Goal: Information Seeking & Learning: Learn about a topic

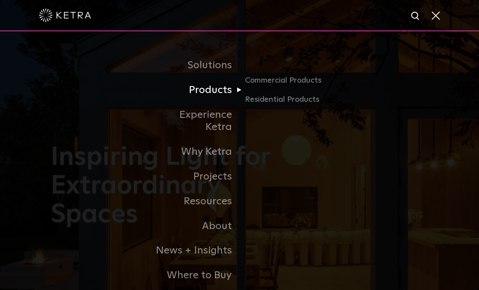
click at [224, 91] on link "Products" at bounding box center [195, 90] width 89 height 25
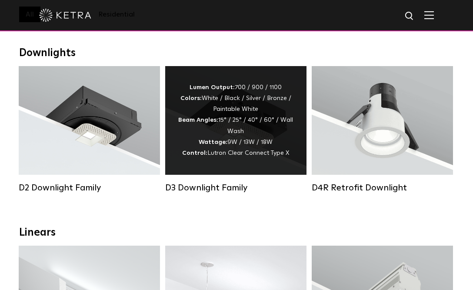
scroll to position [130, 0]
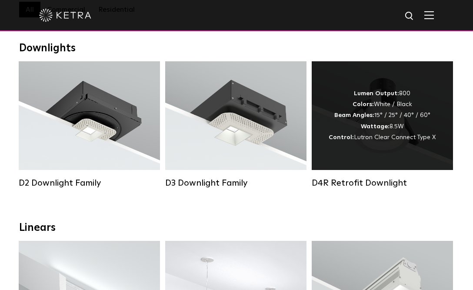
click at [373, 126] on strong "Wattage:" at bounding box center [375, 126] width 29 height 6
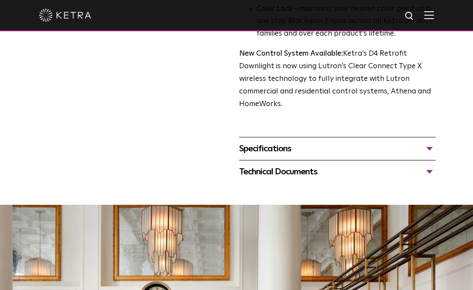
scroll to position [348, 0]
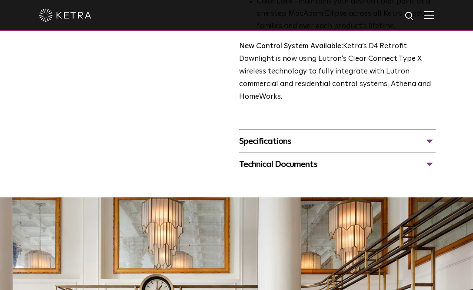
click at [431, 140] on div "Specifications" at bounding box center [337, 141] width 196 height 14
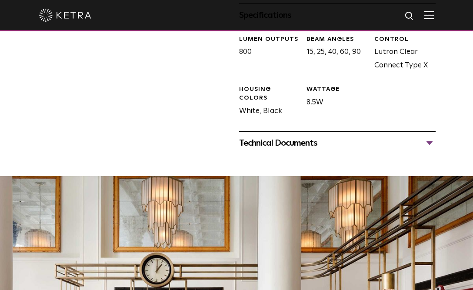
scroll to position [478, 0]
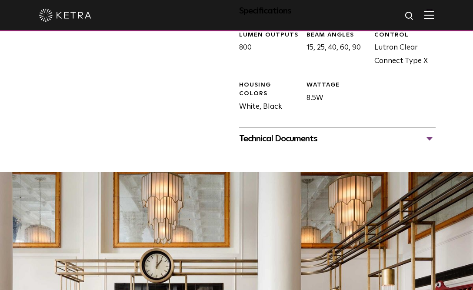
click at [429, 140] on div "Technical Documents" at bounding box center [337, 139] width 196 height 14
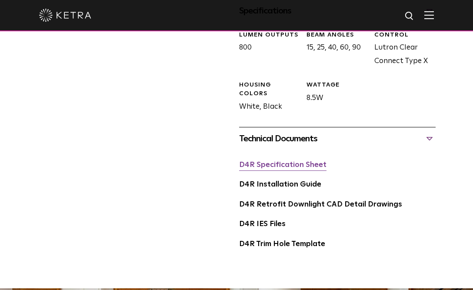
click at [298, 165] on link "D4R Specification Sheet" at bounding box center [282, 164] width 87 height 7
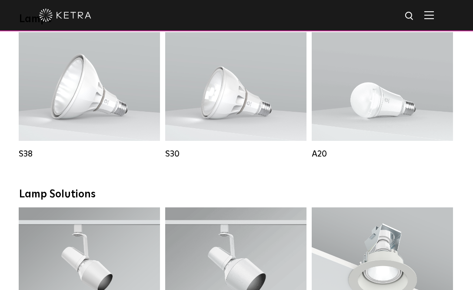
scroll to position [652, 0]
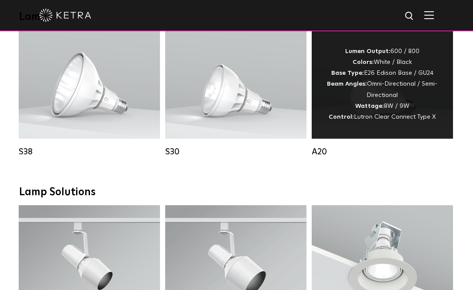
click at [375, 99] on div "Lumen Output: 600 / 800 Colors: White / Black Base Type: E26 Edison Base / GU24…" at bounding box center [382, 84] width 115 height 77
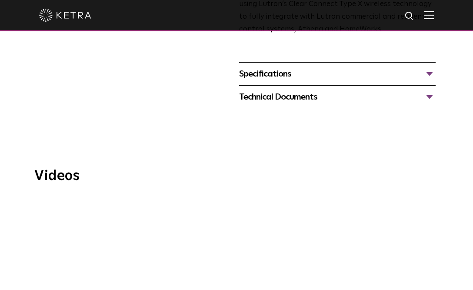
scroll to position [435, 0]
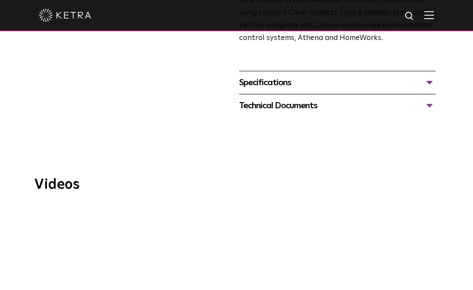
click at [429, 76] on div "Specifications" at bounding box center [337, 83] width 196 height 14
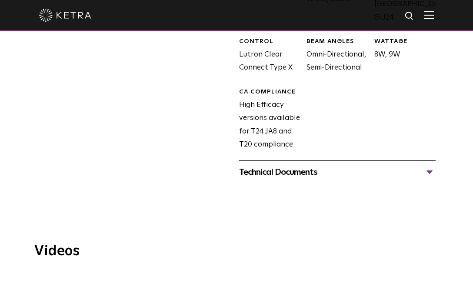
scroll to position [565, 0]
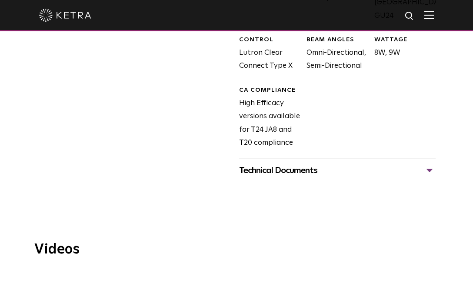
click at [430, 163] on div "Technical Documents" at bounding box center [337, 170] width 196 height 14
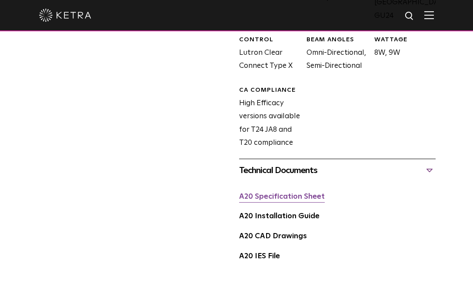
click at [303, 193] on link "A20 Specification Sheet" at bounding box center [282, 196] width 86 height 7
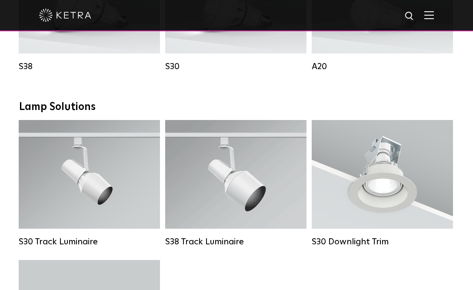
scroll to position [695, 0]
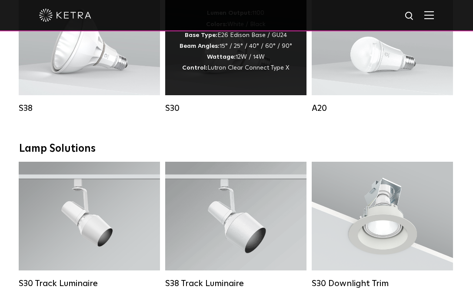
click at [245, 71] on span "Lutron Clear Connect Type X" at bounding box center [248, 68] width 82 height 6
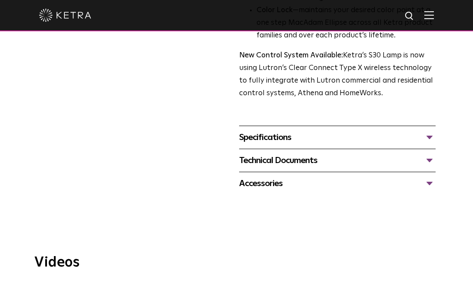
click at [431, 138] on div "Specifications" at bounding box center [337, 137] width 196 height 14
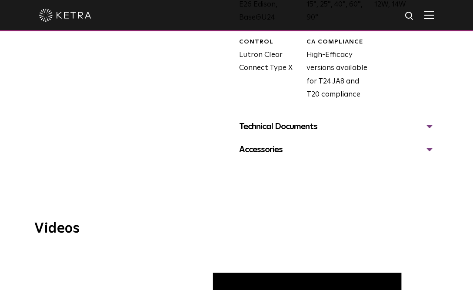
scroll to position [522, 0]
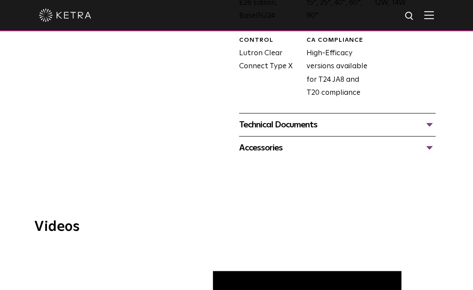
click at [430, 126] on div "Technical Documents" at bounding box center [337, 125] width 196 height 14
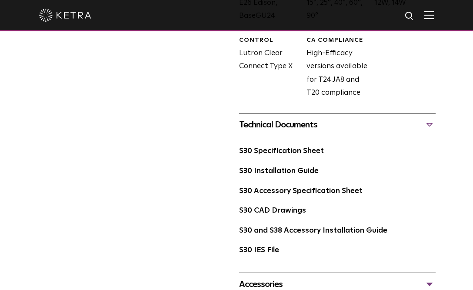
drag, startPoint x: 307, startPoint y: 153, endPoint x: 271, endPoint y: 183, distance: 46.7
click at [307, 153] on link "S30 Specification Sheet" at bounding box center [281, 150] width 85 height 7
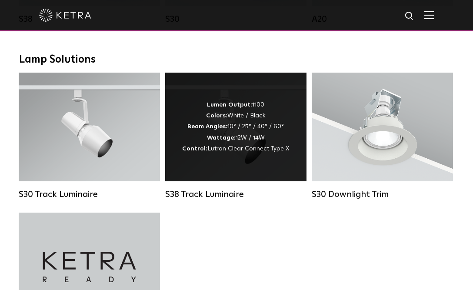
scroll to position [785, 0]
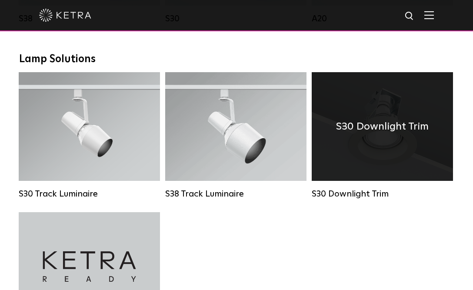
click at [377, 135] on h4 "S30 Downlight Trim" at bounding box center [382, 126] width 93 height 17
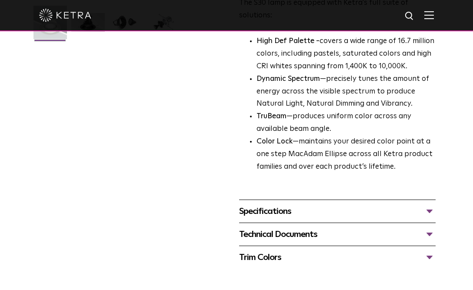
scroll to position [261, 0]
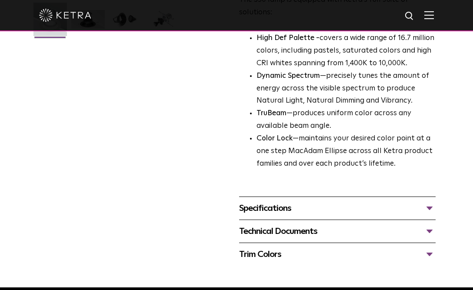
click at [431, 208] on div "Specifications" at bounding box center [337, 208] width 196 height 14
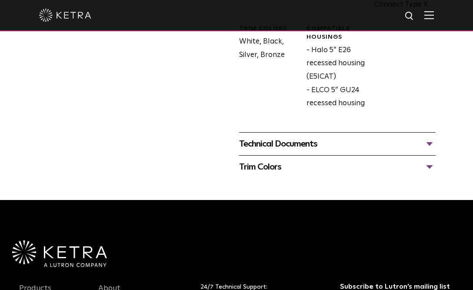
scroll to position [522, 0]
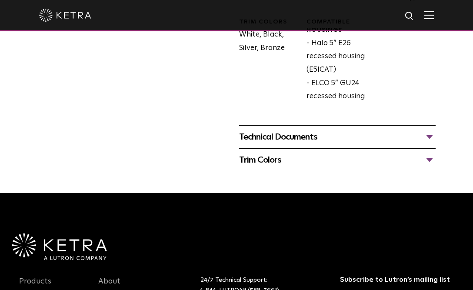
click at [429, 137] on div "Technical Documents" at bounding box center [337, 137] width 196 height 14
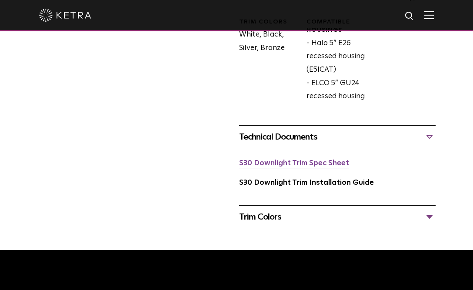
click at [335, 165] on link "S30 Downlight Trim Spec Sheet" at bounding box center [294, 163] width 110 height 7
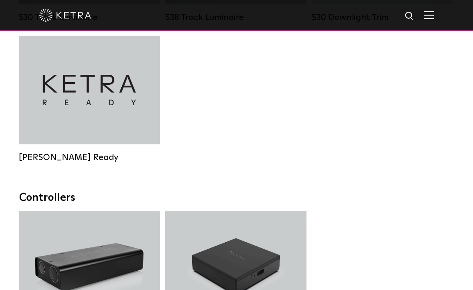
scroll to position [875, 0]
